Goal: Information Seeking & Learning: Learn about a topic

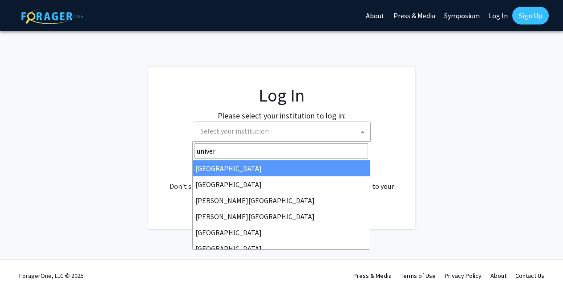
select select
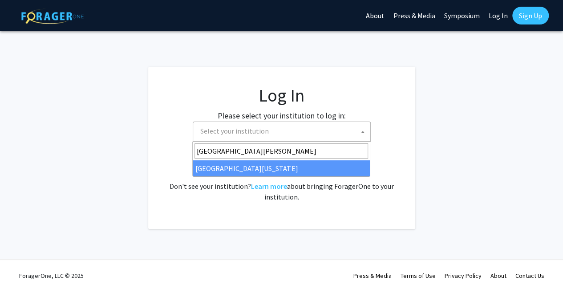
type input "[GEOGRAPHIC_DATA][PERSON_NAME]"
select select "31"
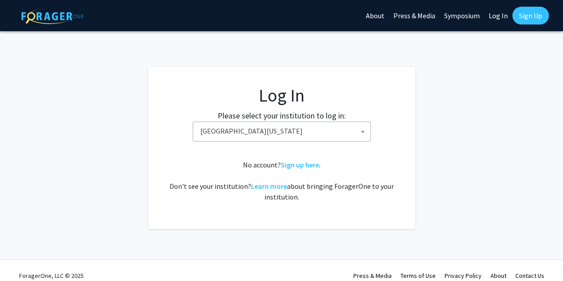
click at [288, 150] on fg-card-body "Log In Please select your institution to log in: [GEOGRAPHIC_DATA] [GEOGRAPHIC_…" at bounding box center [281, 148] width 231 height 126
click at [344, 154] on fg-card-body "Log In Please select your institution to log in: [GEOGRAPHIC_DATA] [GEOGRAPHIC_…" at bounding box center [281, 148] width 231 height 126
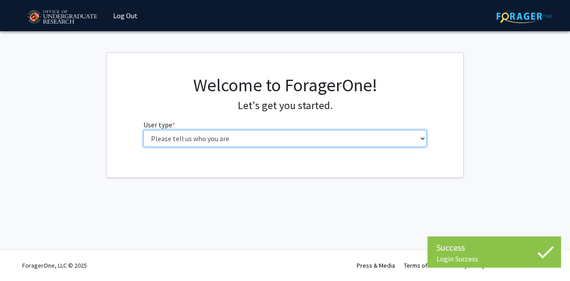
click at [248, 136] on select "Please tell us who you are Undergraduate Student Master's Student Doctoral Cand…" at bounding box center [284, 138] width 283 height 17
select select "1: undergrad"
click at [143, 130] on select "Please tell us who you are Undergraduate Student Master's Student Doctoral Cand…" at bounding box center [284, 138] width 283 height 17
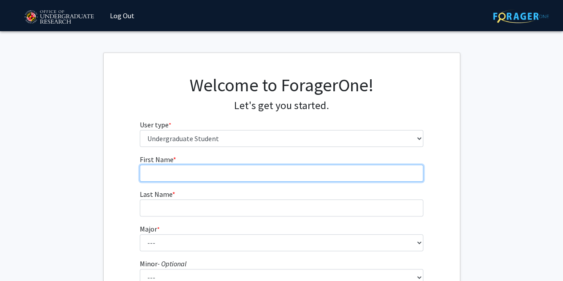
click at [229, 168] on input "First Name * required" at bounding box center [281, 173] width 283 height 17
type input "Ethan"
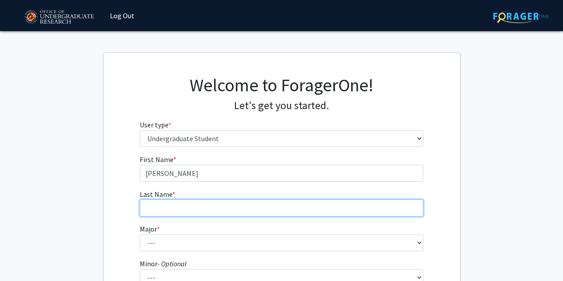
click at [215, 203] on input "Last Name * required" at bounding box center [281, 207] width 283 height 17
type input "Harris"
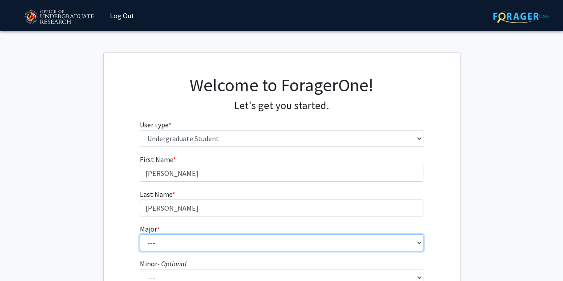
click at [214, 239] on select "--- Accounting Aerospace Engineering African American and Africana Studies Agri…" at bounding box center [281, 242] width 283 height 17
select select "7: 2308"
click at [140, 234] on select "--- Accounting Aerospace Engineering African American and Africana Studies Agri…" at bounding box center [281, 242] width 283 height 17
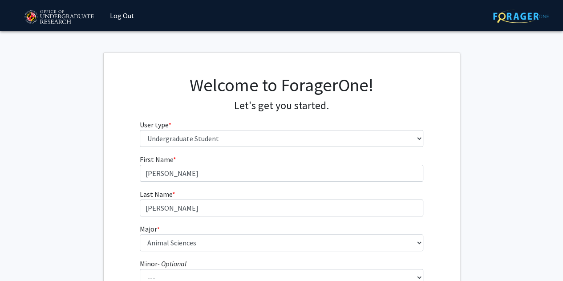
click at [110, 129] on div "Welcome to ForagerOne! Let's get you started. User type * required Please tell …" at bounding box center [282, 114] width 356 height 80
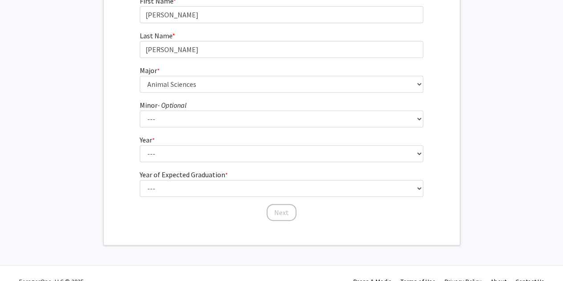
scroll to position [170, 0]
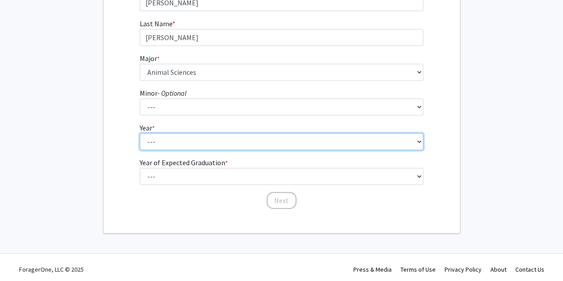
click at [164, 138] on select "--- First-year Sophomore Junior Senior Postbaccalaureate Certificate" at bounding box center [281, 141] width 283 height 17
select select "4: senior"
click at [140, 133] on select "--- First-year Sophomore Junior Senior Postbaccalaureate Certificate" at bounding box center [281, 141] width 283 height 17
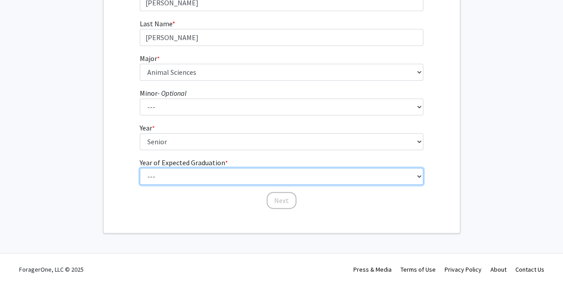
click at [185, 176] on select "--- 2025 2026 2027 2028 2029 2030 2031 2032 2033 2034" at bounding box center [281, 176] width 283 height 17
select select "2: 2026"
click at [140, 168] on select "--- 2025 2026 2027 2028 2029 2030 2031 2032 2033 2034" at bounding box center [281, 176] width 283 height 17
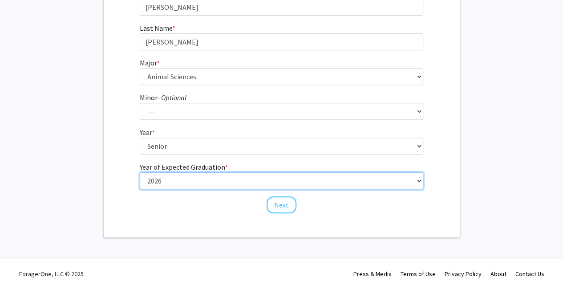
scroll to position [174, 0]
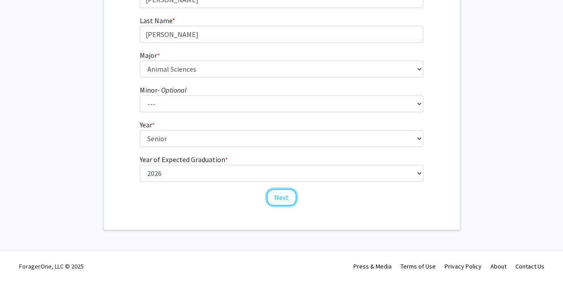
click at [275, 196] on button "Next" at bounding box center [282, 197] width 30 height 17
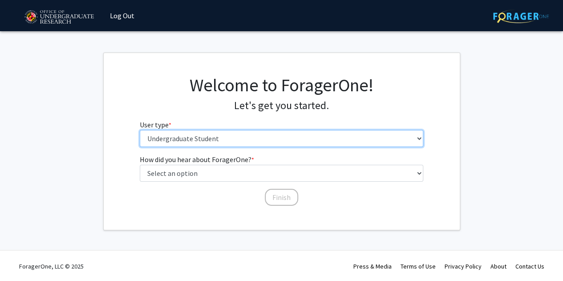
click at [231, 137] on select "Please tell us who you are Undergraduate Student Master's Student Doctoral Cand…" at bounding box center [281, 138] width 283 height 17
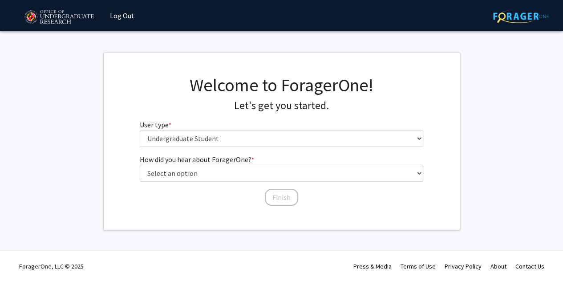
click at [109, 137] on div "Welcome to ForagerOne! Let's get you started. User type * required Please tell …" at bounding box center [282, 114] width 356 height 80
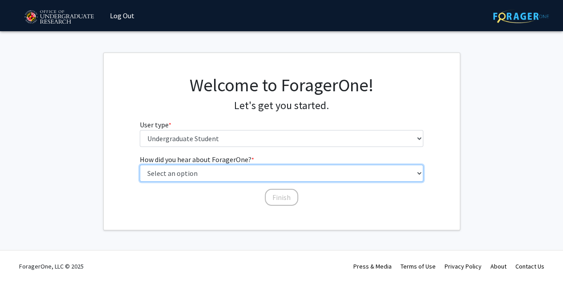
click at [195, 175] on select "Select an option Peer/student recommendation Faculty/staff recommendation Unive…" at bounding box center [281, 173] width 283 height 17
select select "2: faculty_recommendation"
click at [140, 165] on select "Select an option Peer/student recommendation Faculty/staff recommendation Unive…" at bounding box center [281, 173] width 283 height 17
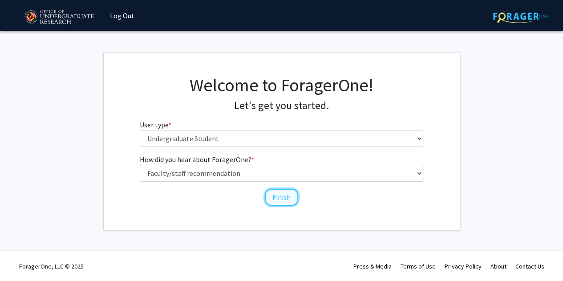
click at [275, 191] on button "Finish" at bounding box center [281, 197] width 33 height 17
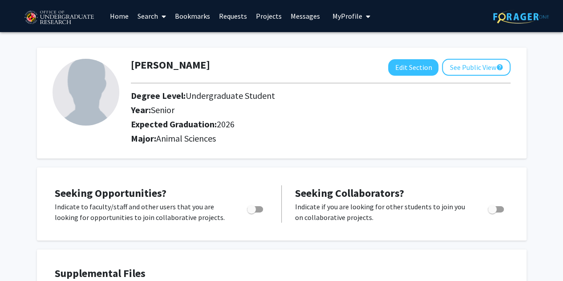
click at [125, 12] on link "Home" at bounding box center [119, 15] width 28 height 31
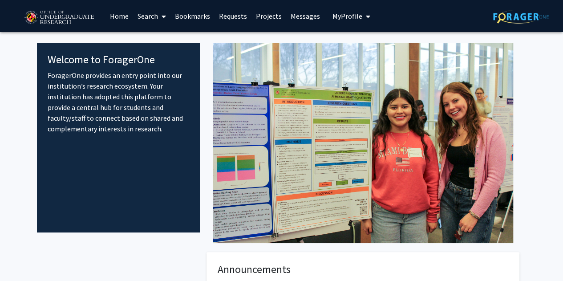
click at [156, 16] on link "Search" at bounding box center [151, 15] width 37 height 31
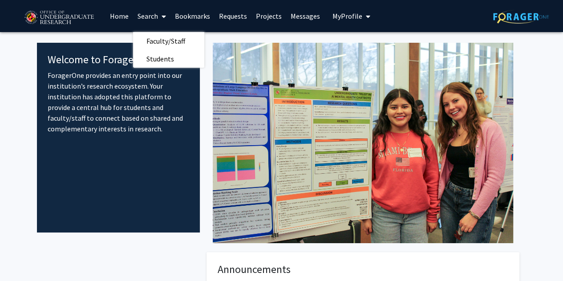
click at [252, 15] on link "Projects" at bounding box center [268, 15] width 35 height 31
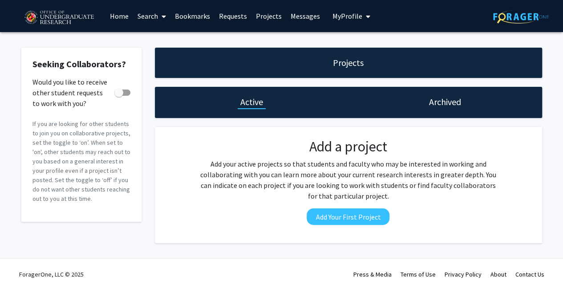
click at [193, 16] on link "Bookmarks" at bounding box center [192, 15] width 44 height 31
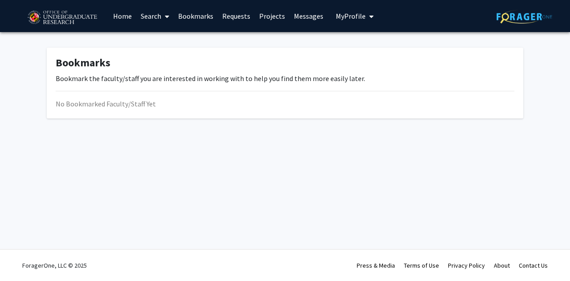
click at [160, 16] on link "Search" at bounding box center [154, 15] width 37 height 31
click at [166, 128] on div "Bookmarks Bookmark the faculty/staff you are interested in working with to help…" at bounding box center [285, 85] width 570 height 106
click at [123, 11] on link "Home" at bounding box center [123, 15] width 28 height 31
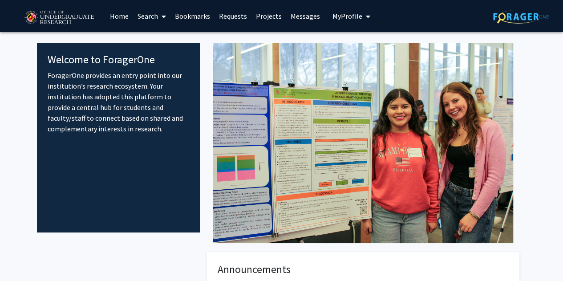
click at [154, 16] on link "Search" at bounding box center [151, 15] width 37 height 31
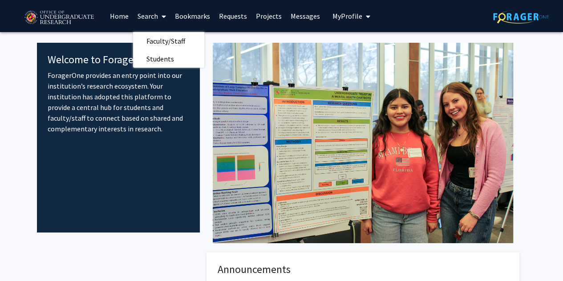
click at [148, 198] on div "Welcome to ForagerOne ForagerOne provides an entry point into our institution’s…" at bounding box center [118, 138] width 163 height 190
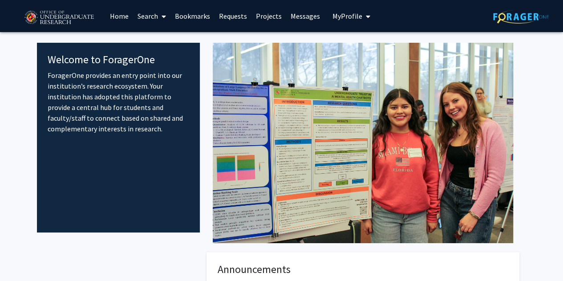
click at [340, 16] on span "My Profile" at bounding box center [347, 16] width 30 height 9
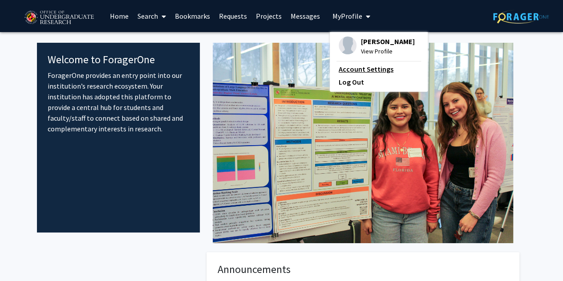
click at [359, 66] on link "Account Settings" at bounding box center [379, 69] width 80 height 11
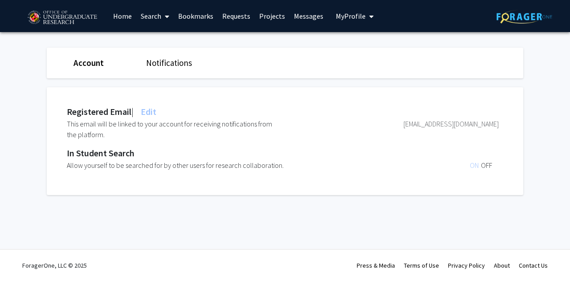
click at [149, 16] on link "Search" at bounding box center [154, 15] width 37 height 31
click at [166, 40] on span "Faculty/Staff" at bounding box center [168, 41] width 65 height 18
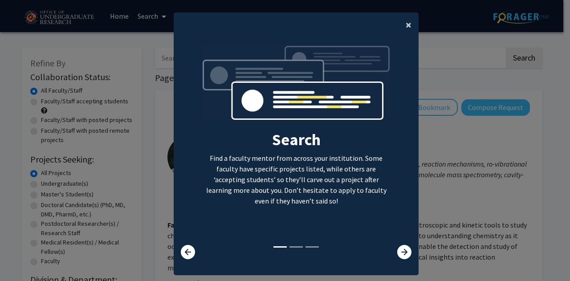
click at [405, 28] on span "×" at bounding box center [408, 25] width 6 height 14
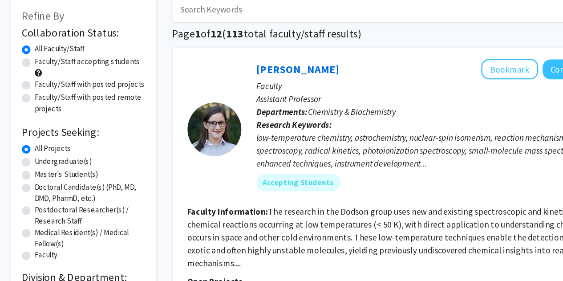
scroll to position [4, 0]
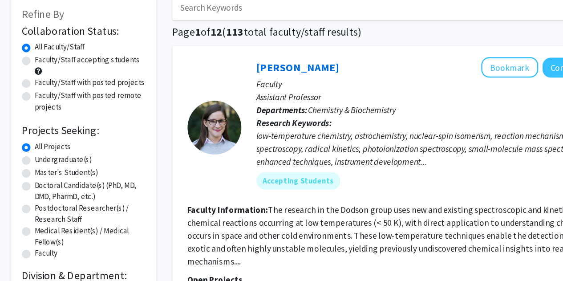
click at [41, 182] on label "Undergraduate(s)" at bounding box center [64, 179] width 47 height 9
click at [41, 181] on input "Undergraduate(s)" at bounding box center [44, 178] width 6 height 6
radio input "true"
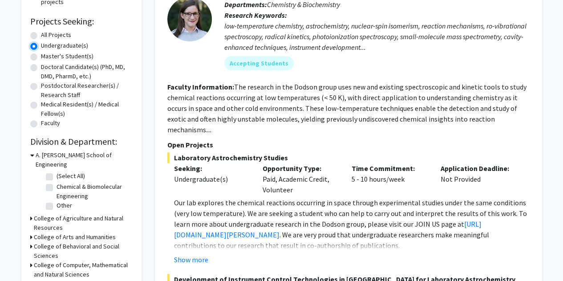
scroll to position [151, 0]
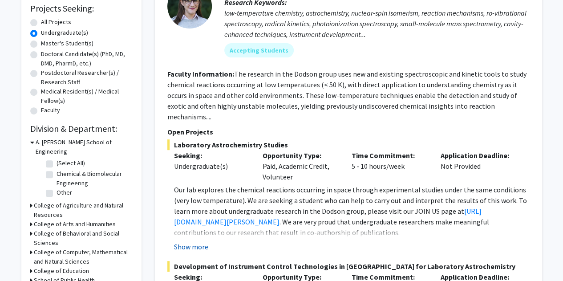
click at [190, 241] on button "Show more" at bounding box center [191, 246] width 34 height 11
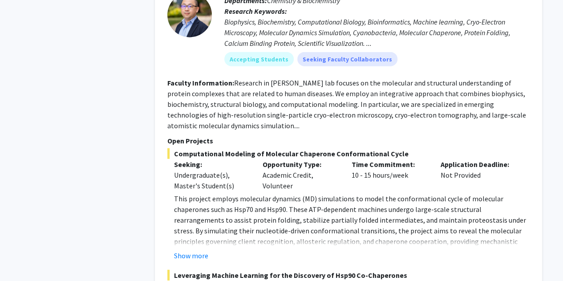
scroll to position [1065, 0]
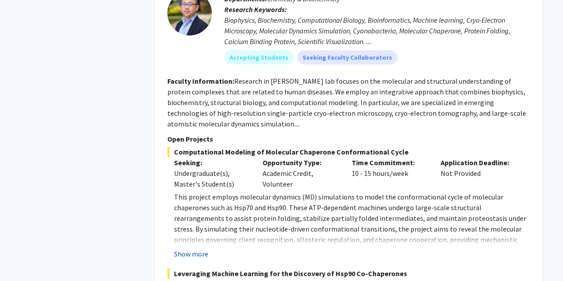
click at [197, 251] on button "Show more" at bounding box center [191, 253] width 34 height 11
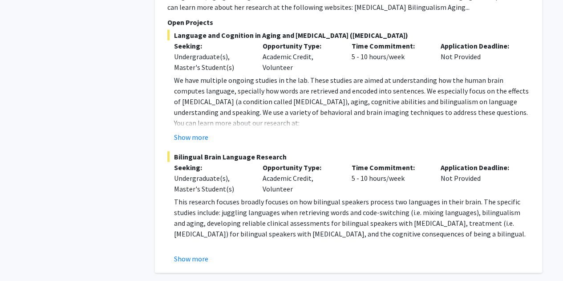
scroll to position [4442, 0]
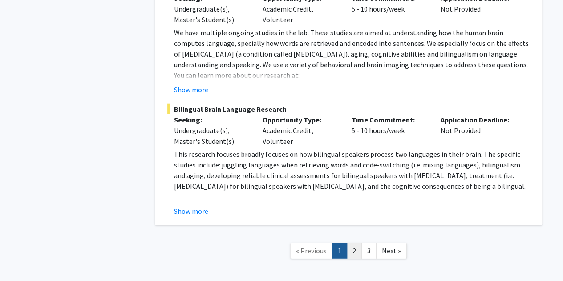
click at [355, 243] on link "2" at bounding box center [354, 251] width 15 height 16
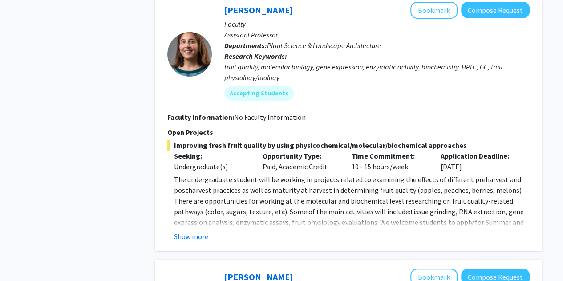
scroll to position [1686, 0]
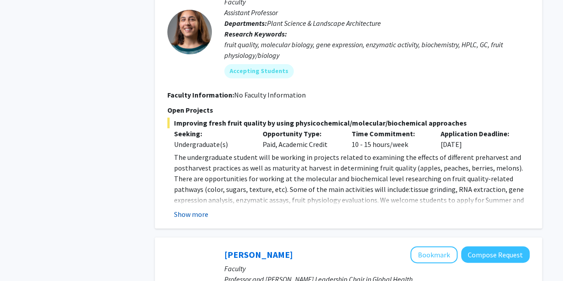
click at [200, 209] on button "Show more" at bounding box center [191, 214] width 34 height 11
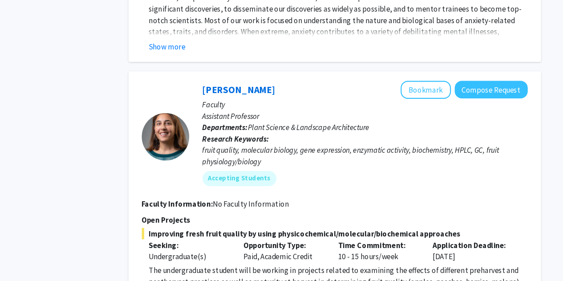
scroll to position [1586, 0]
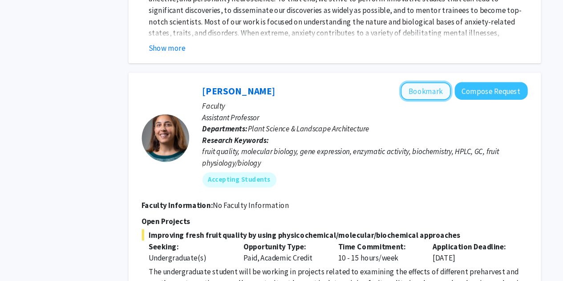
click at [420, 79] on button "Bookmark" at bounding box center [433, 87] width 47 height 17
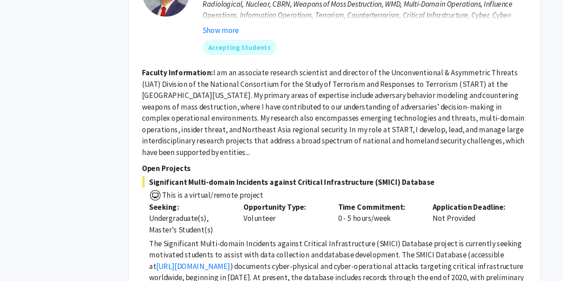
scroll to position [3179, 0]
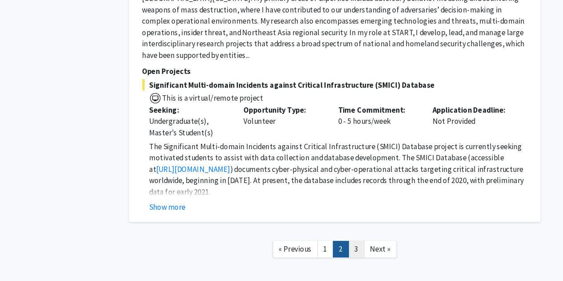
click at [369, 243] on link "3" at bounding box center [368, 251] width 15 height 16
